Goal: Book appointment/travel/reservation

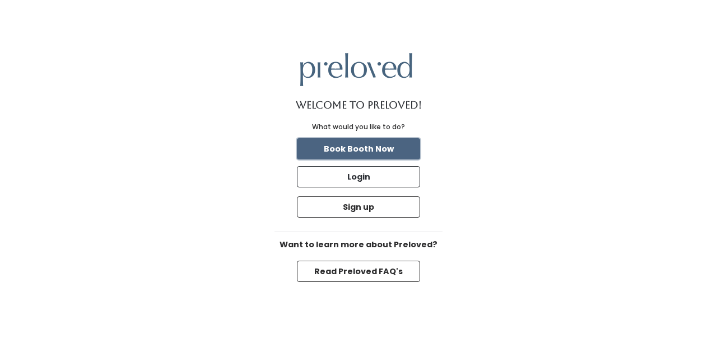
click at [372, 153] on button "Book Booth Now" at bounding box center [358, 148] width 123 height 21
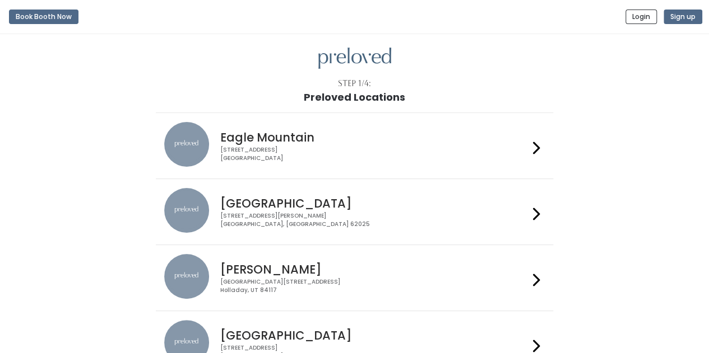
click at [438, 336] on h4 "[GEOGRAPHIC_DATA]" at bounding box center [374, 335] width 308 height 13
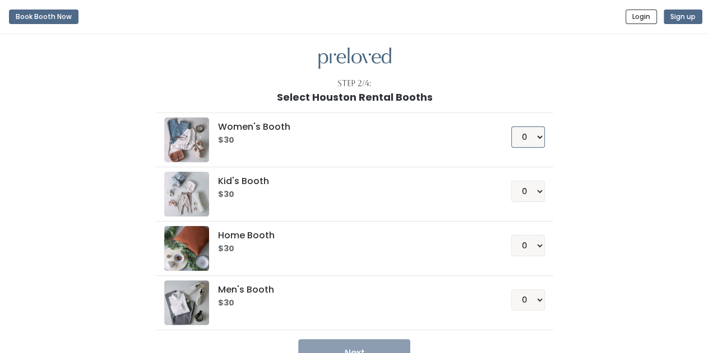
click at [517, 134] on select "0 1 2 3 4" at bounding box center [528, 137] width 34 height 21
